Goal: Find specific page/section: Find specific page/section

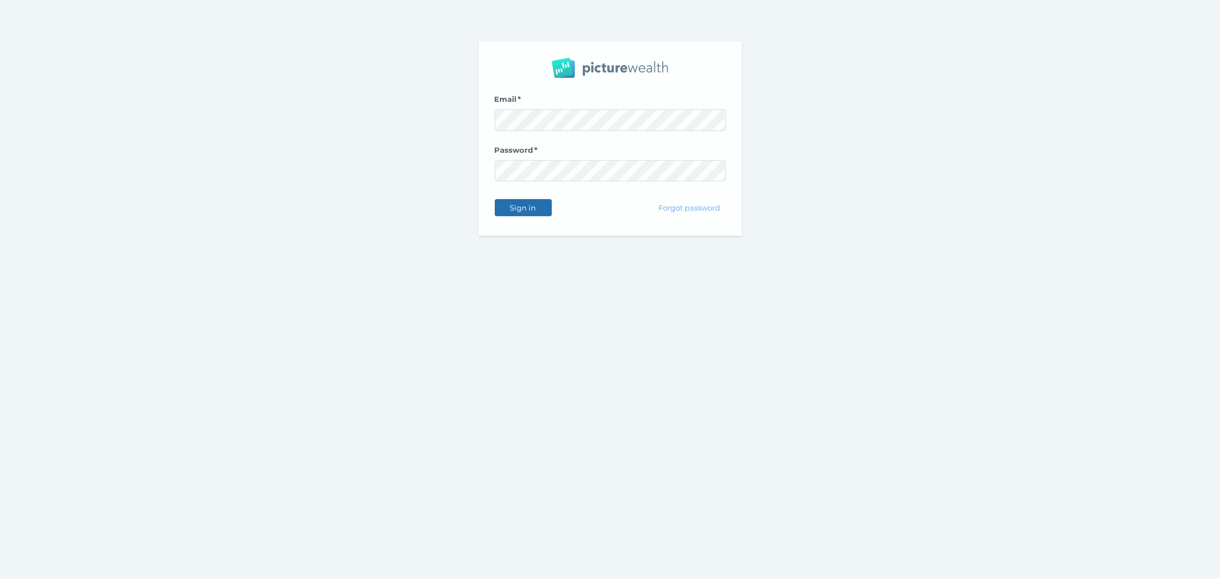
click at [540, 205] on span "Sign in" at bounding box center [523, 205] width 36 height 9
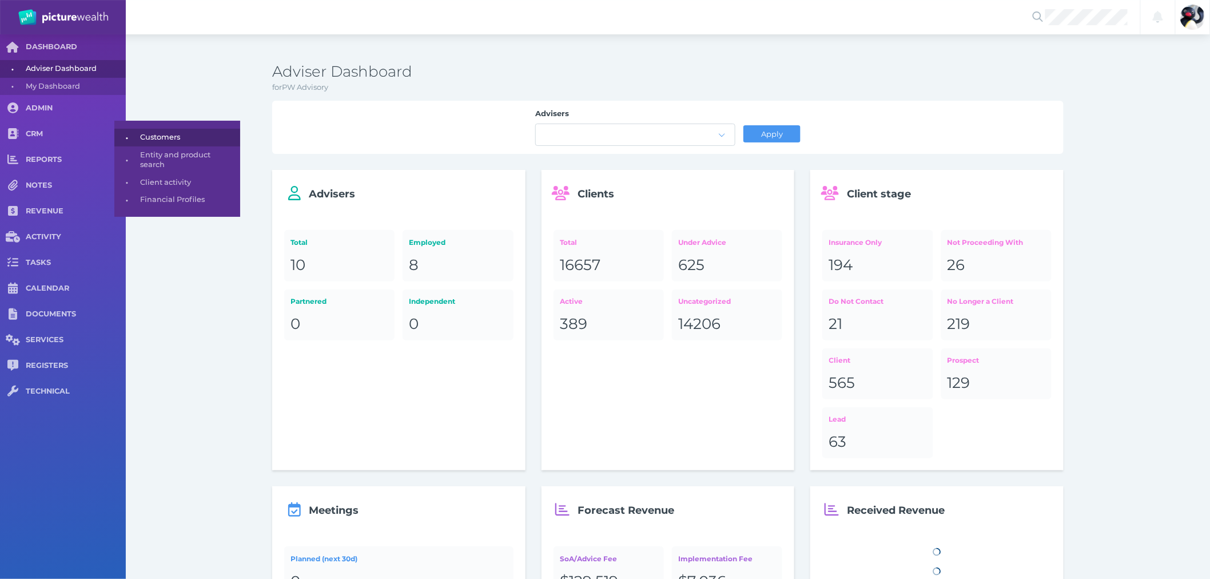
click at [135, 129] on link "• Customers" at bounding box center [177, 138] width 126 height 18
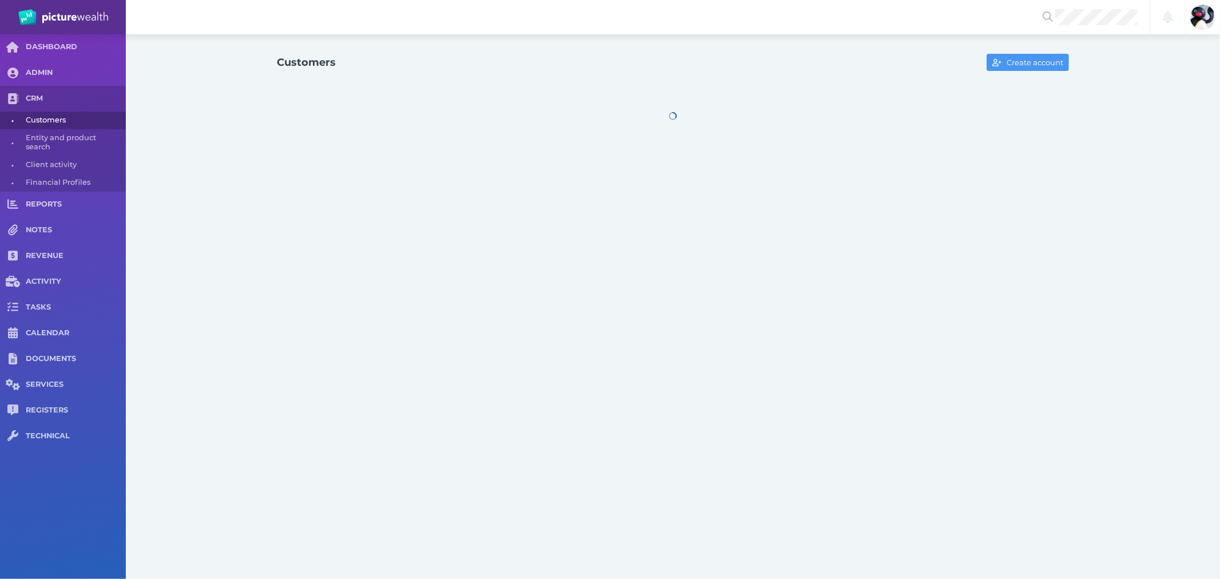
select select "25"
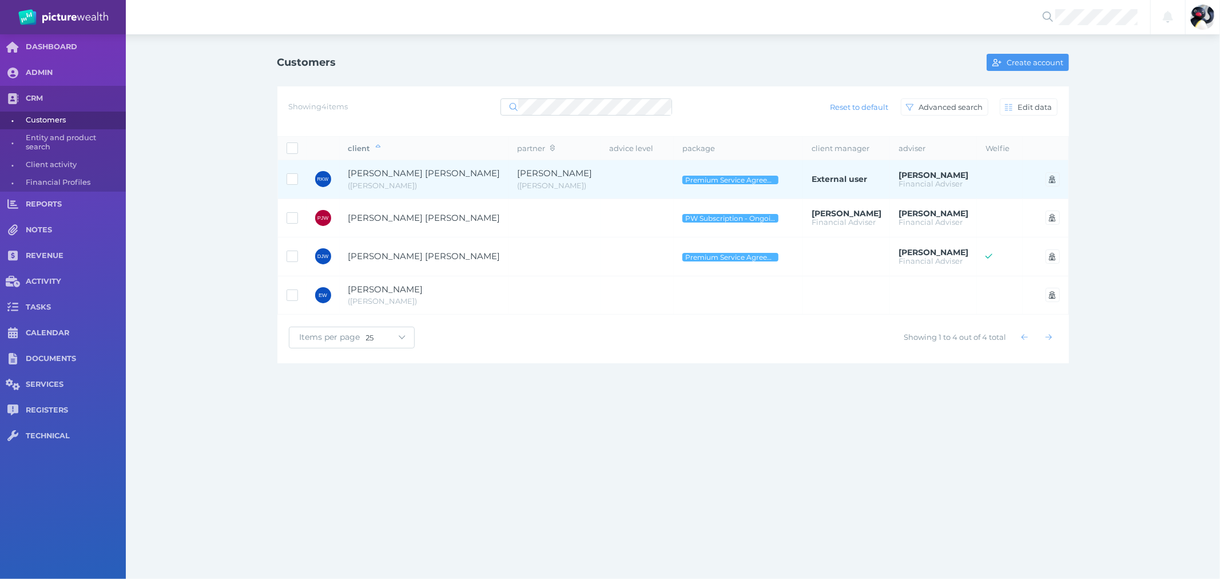
click at [518, 183] on span "( [PERSON_NAME] )" at bounding box center [552, 185] width 69 height 9
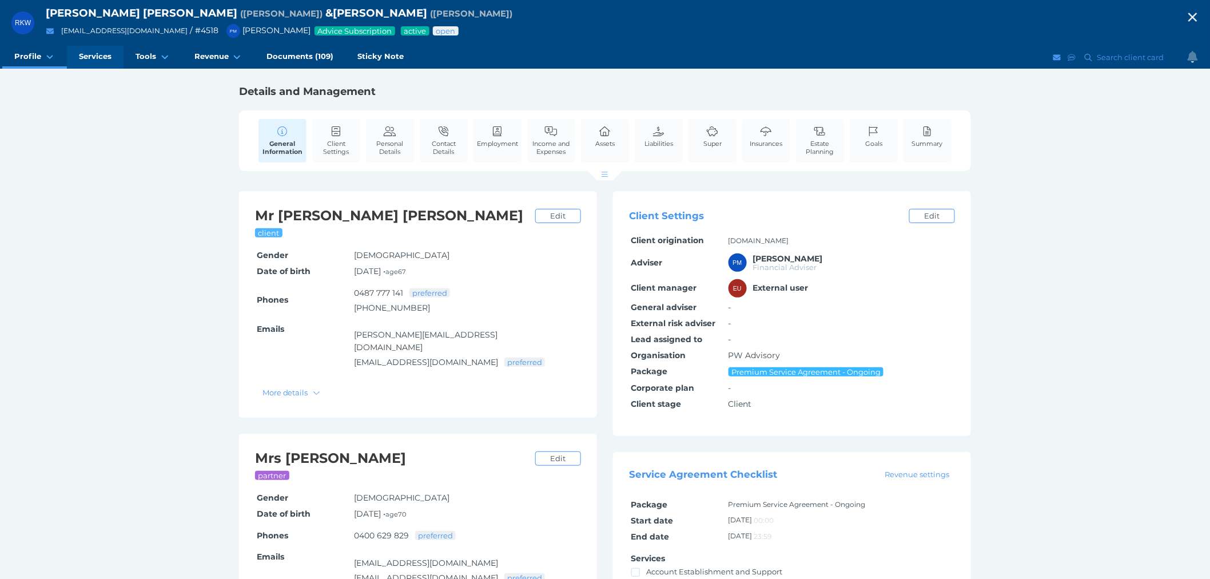
click at [108, 58] on span "Services" at bounding box center [95, 56] width 33 height 10
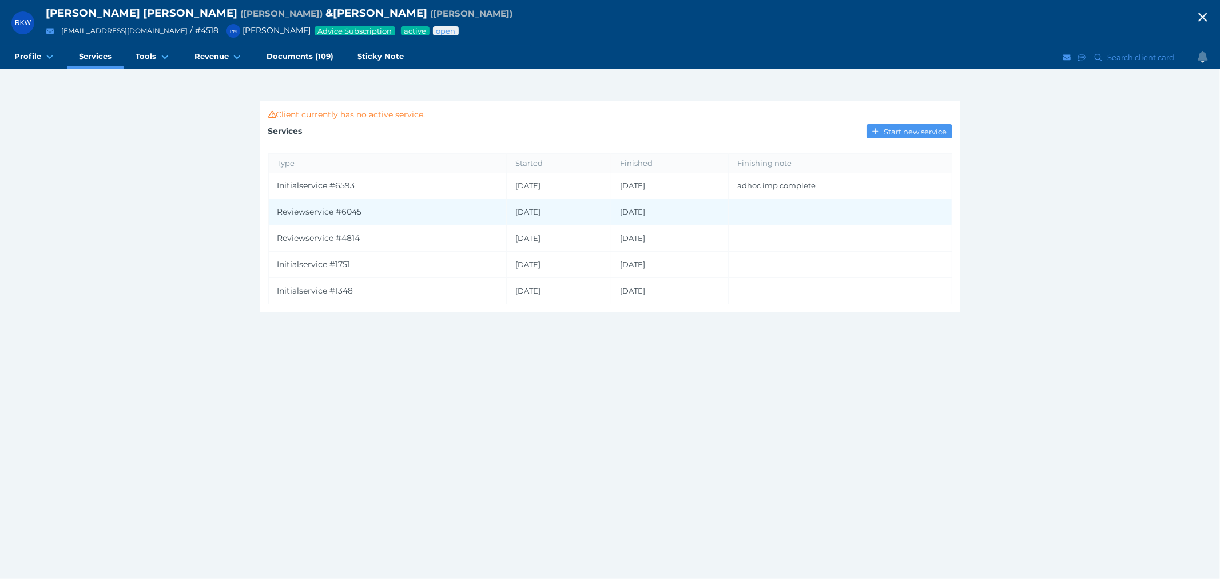
click at [707, 216] on td "[DATE]" at bounding box center [669, 212] width 117 height 26
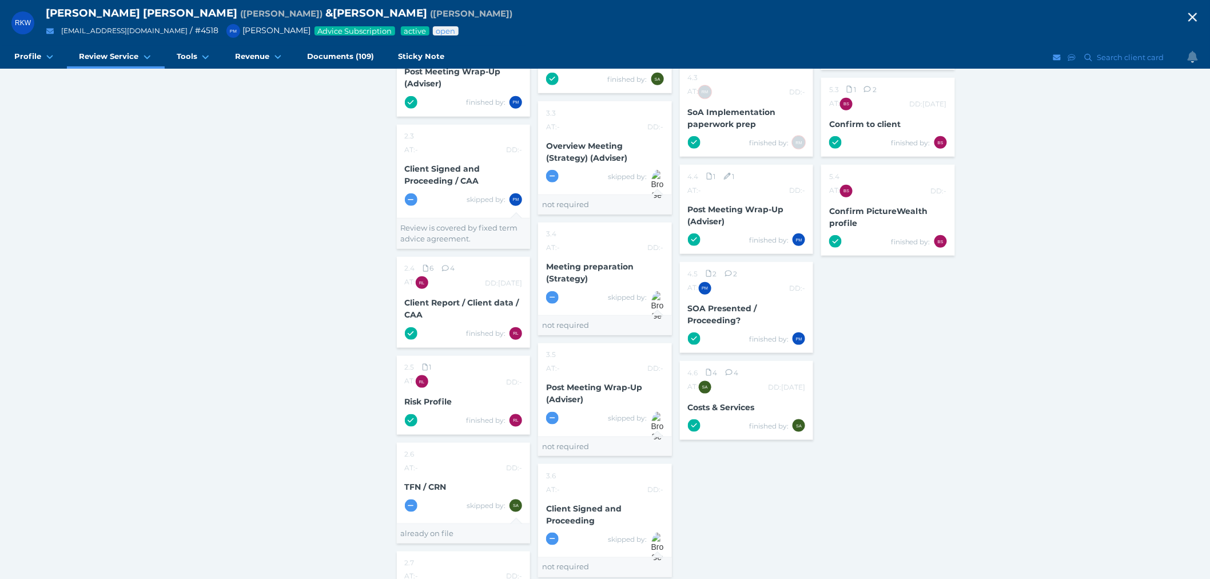
scroll to position [508, 0]
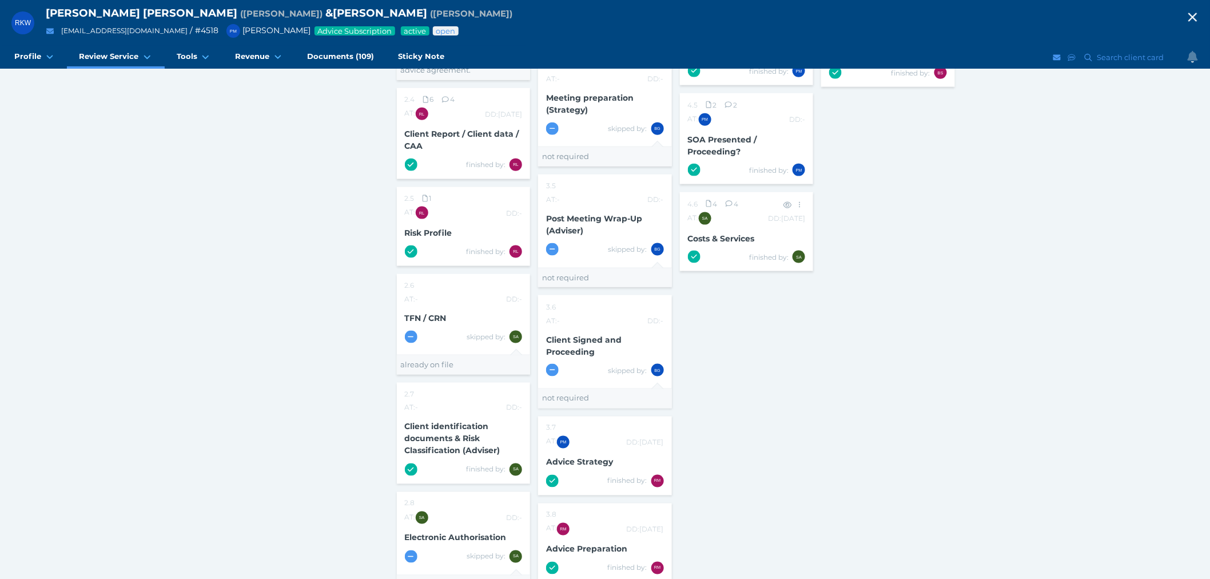
click at [722, 233] on span "Costs & Services" at bounding box center [721, 238] width 67 height 10
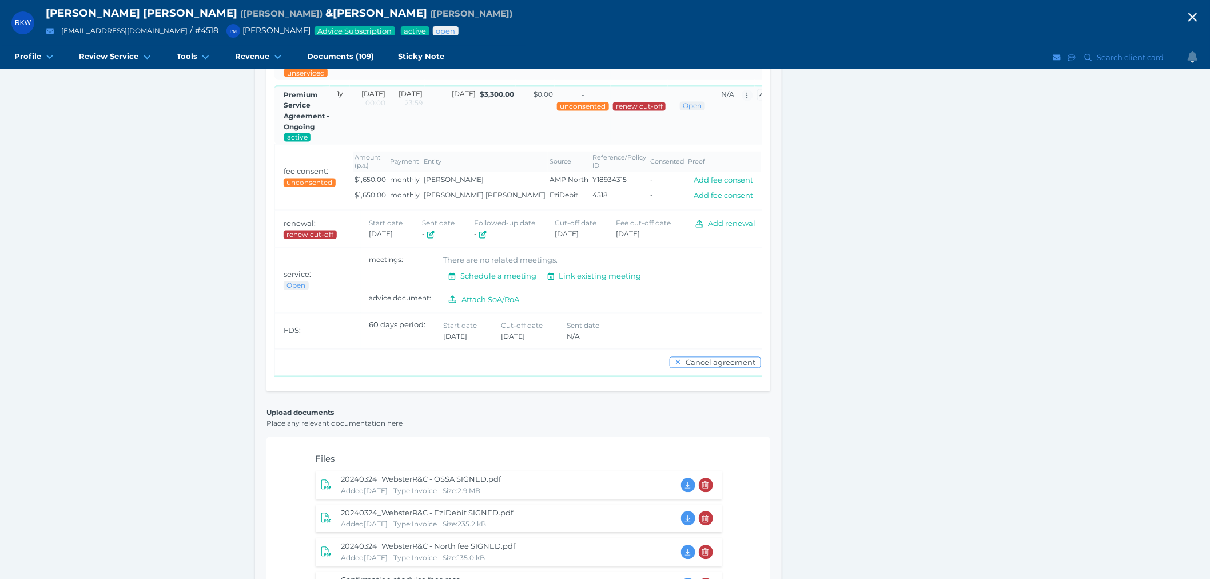
scroll to position [895, 0]
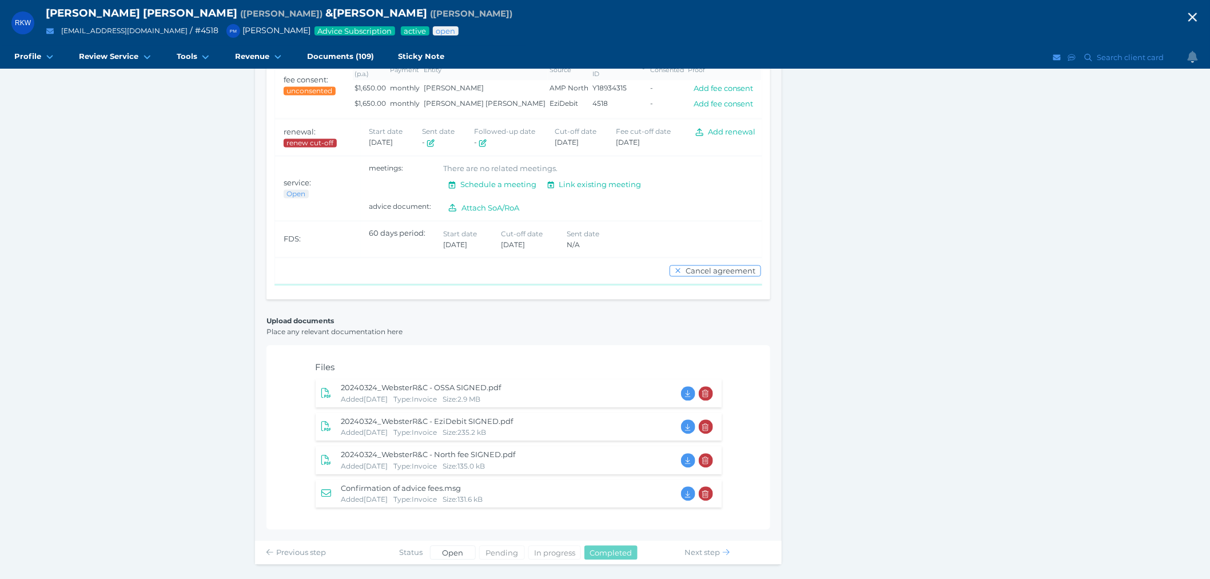
click at [444, 388] on span "20240324_WebsterR&C - OSSA SIGNED.pdf" at bounding box center [421, 387] width 160 height 9
